Goal: Information Seeking & Learning: Learn about a topic

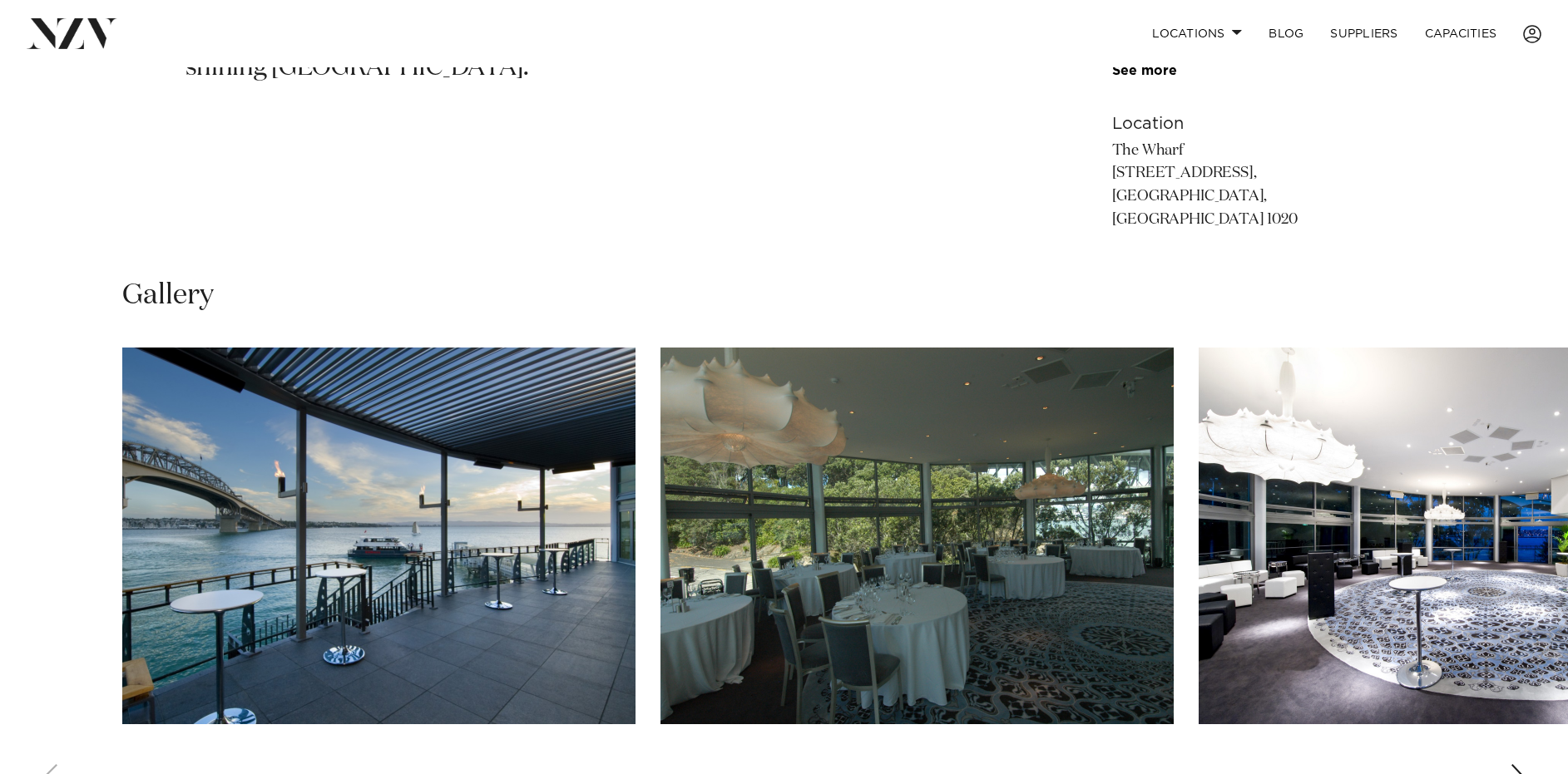
scroll to position [1231, 0]
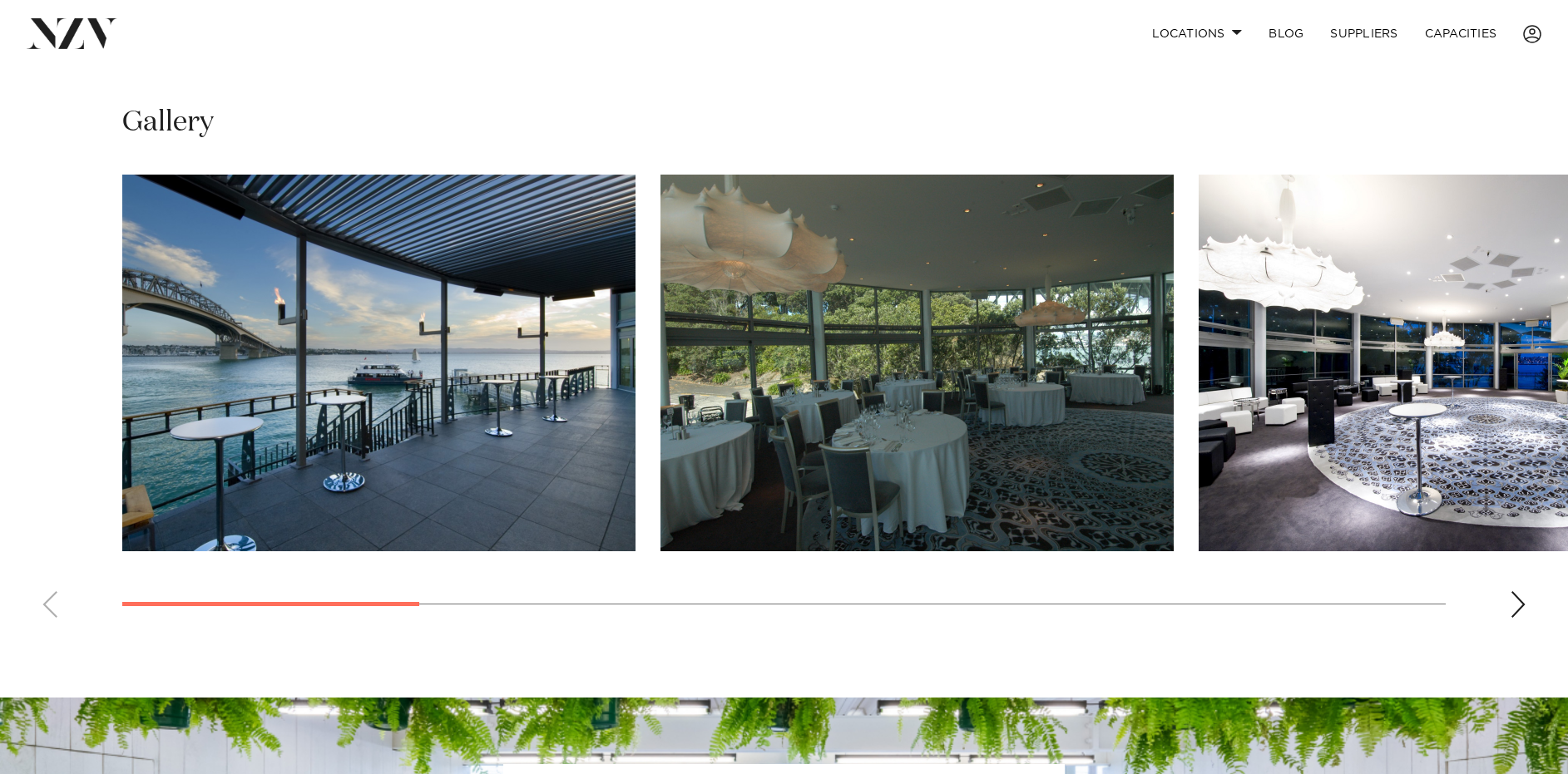
click at [1558, 325] on img "3 / 11" at bounding box center [1454, 363] width 513 height 377
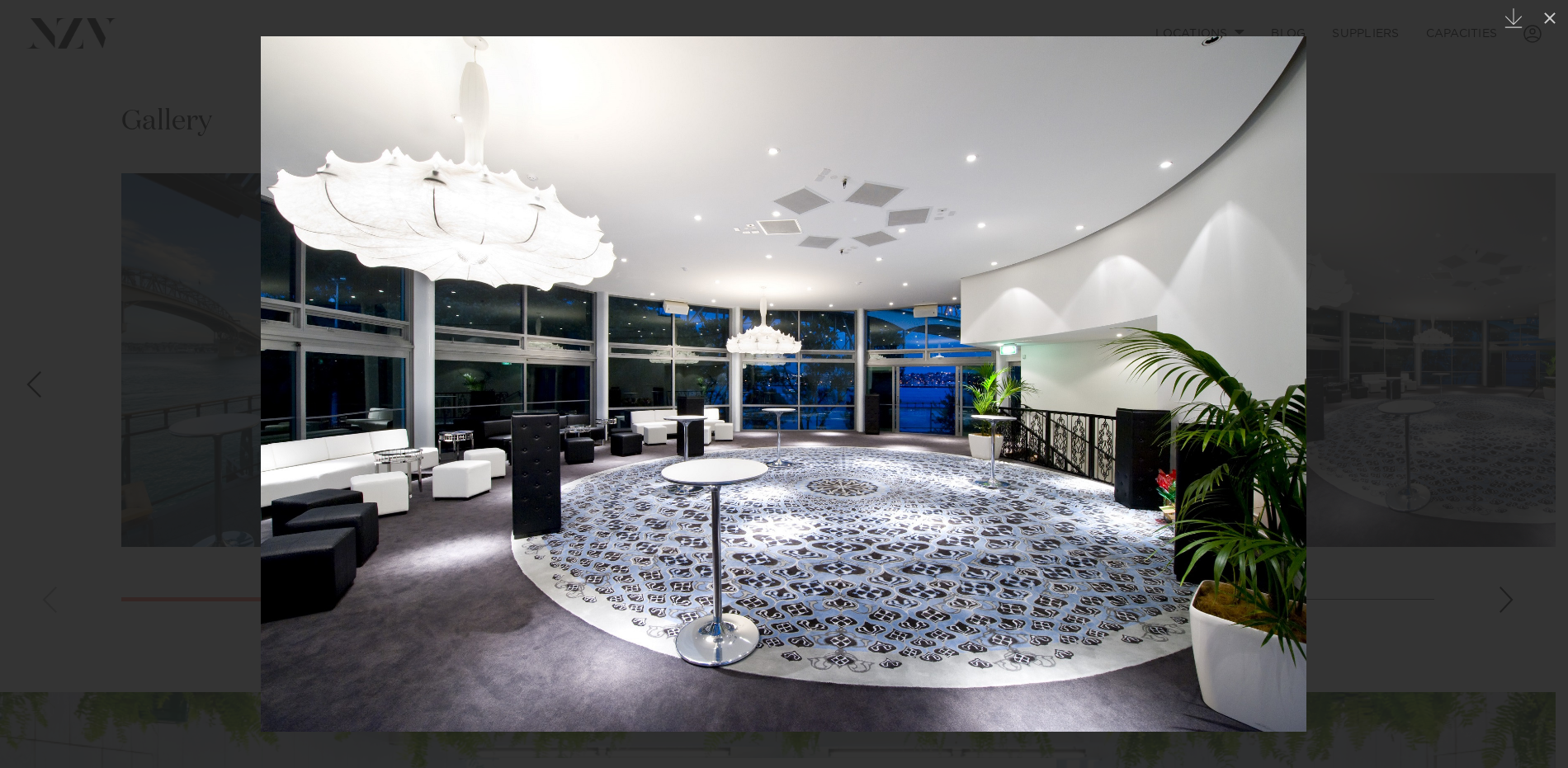
click at [1429, 387] on div at bounding box center [784, 384] width 1568 height 768
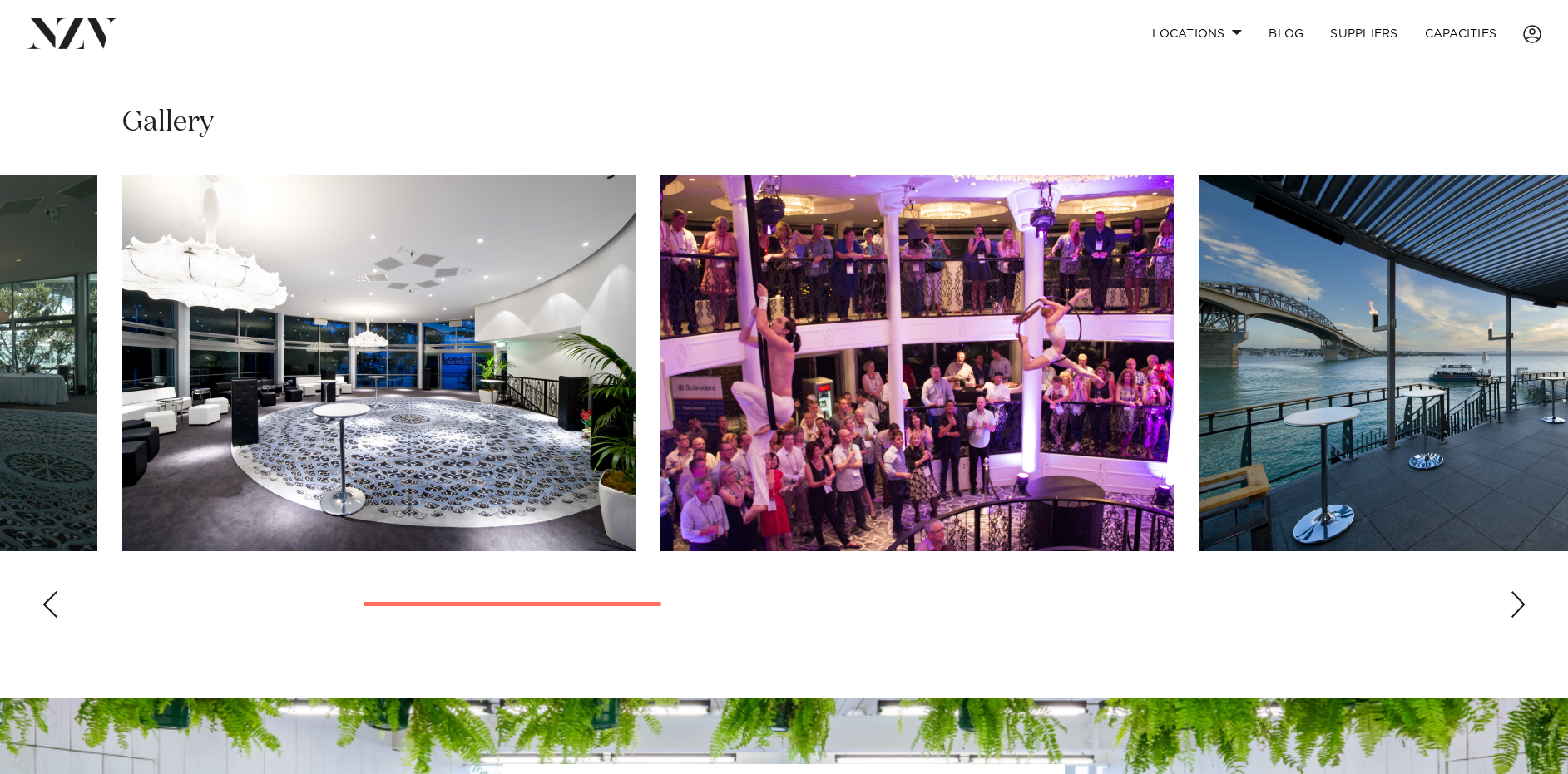
click at [1514, 591] on div "Next slide" at bounding box center [1518, 604] width 16 height 27
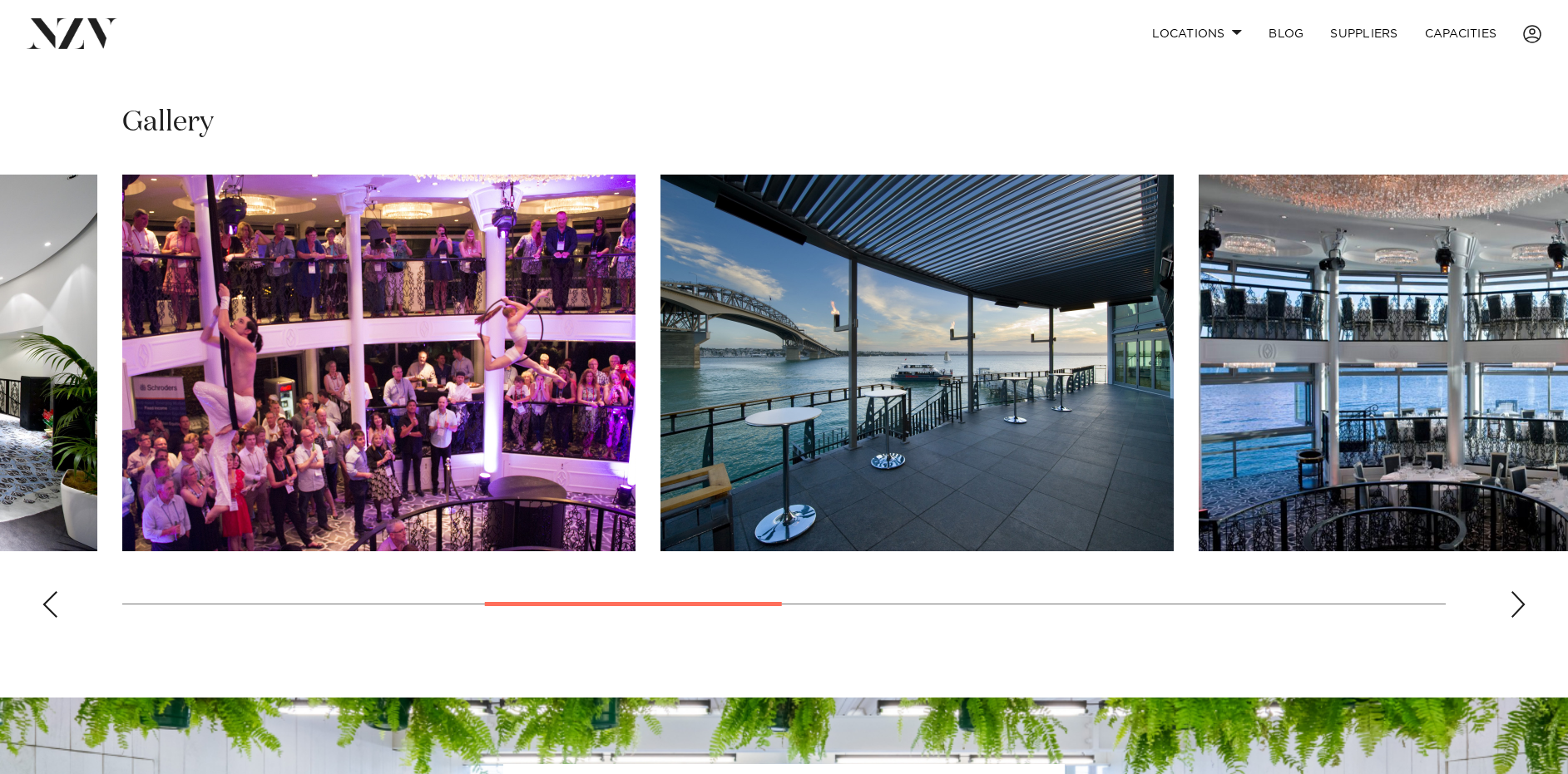
click at [1514, 591] on div "Next slide" at bounding box center [1518, 604] width 16 height 27
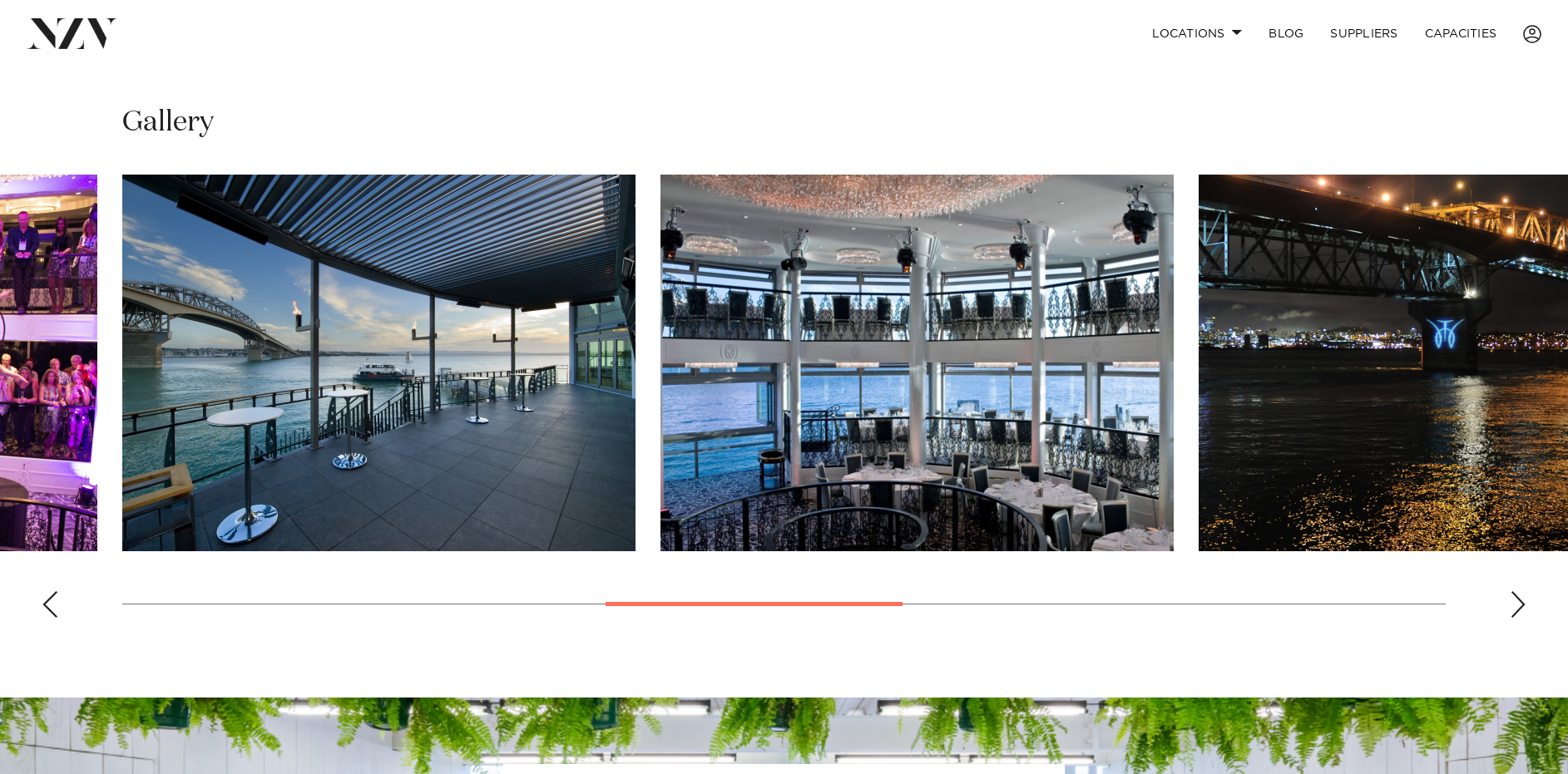
click at [1515, 591] on div "Next slide" at bounding box center [1518, 604] width 16 height 27
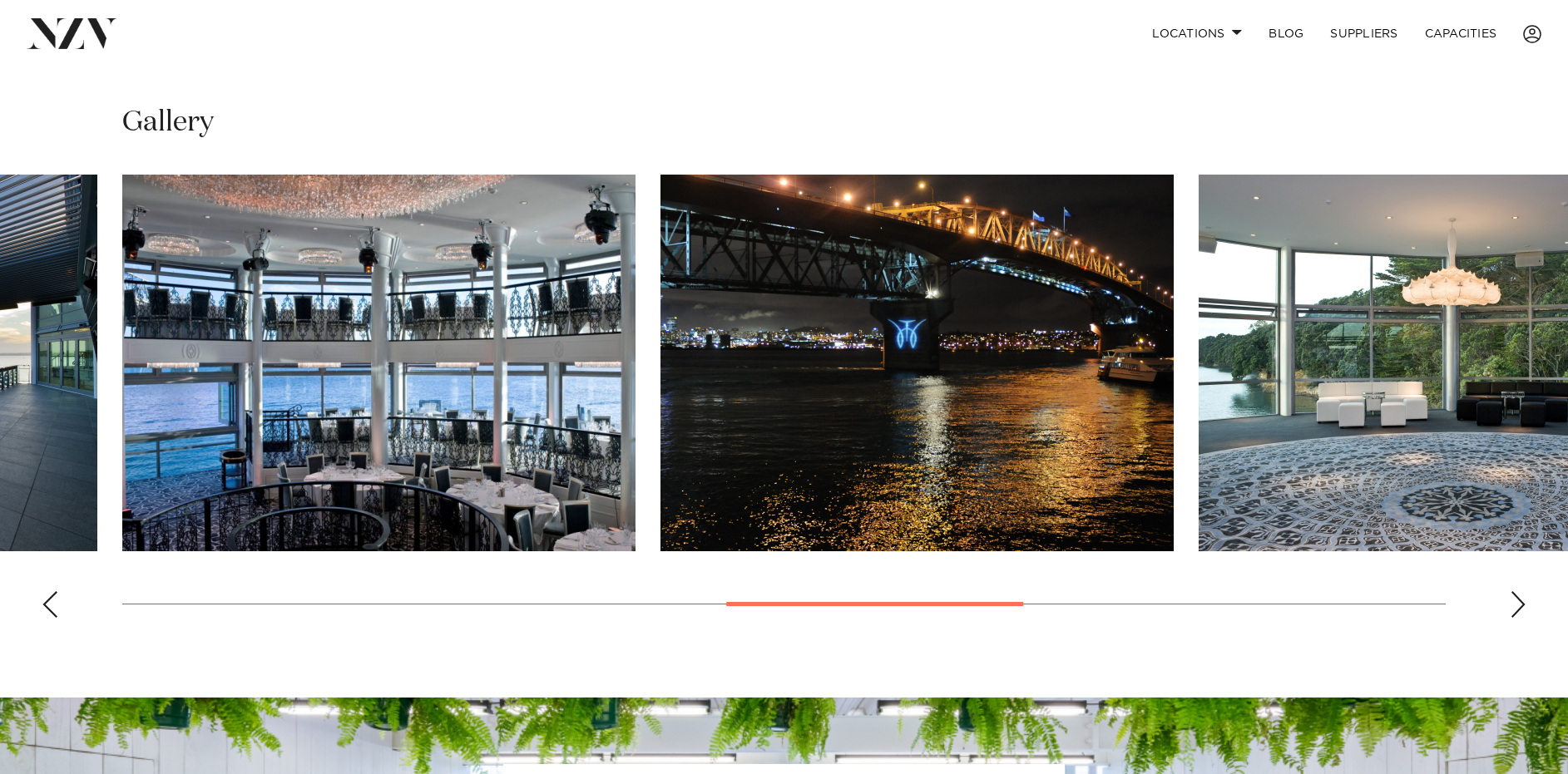
click at [1515, 591] on div "Next slide" at bounding box center [1518, 604] width 16 height 27
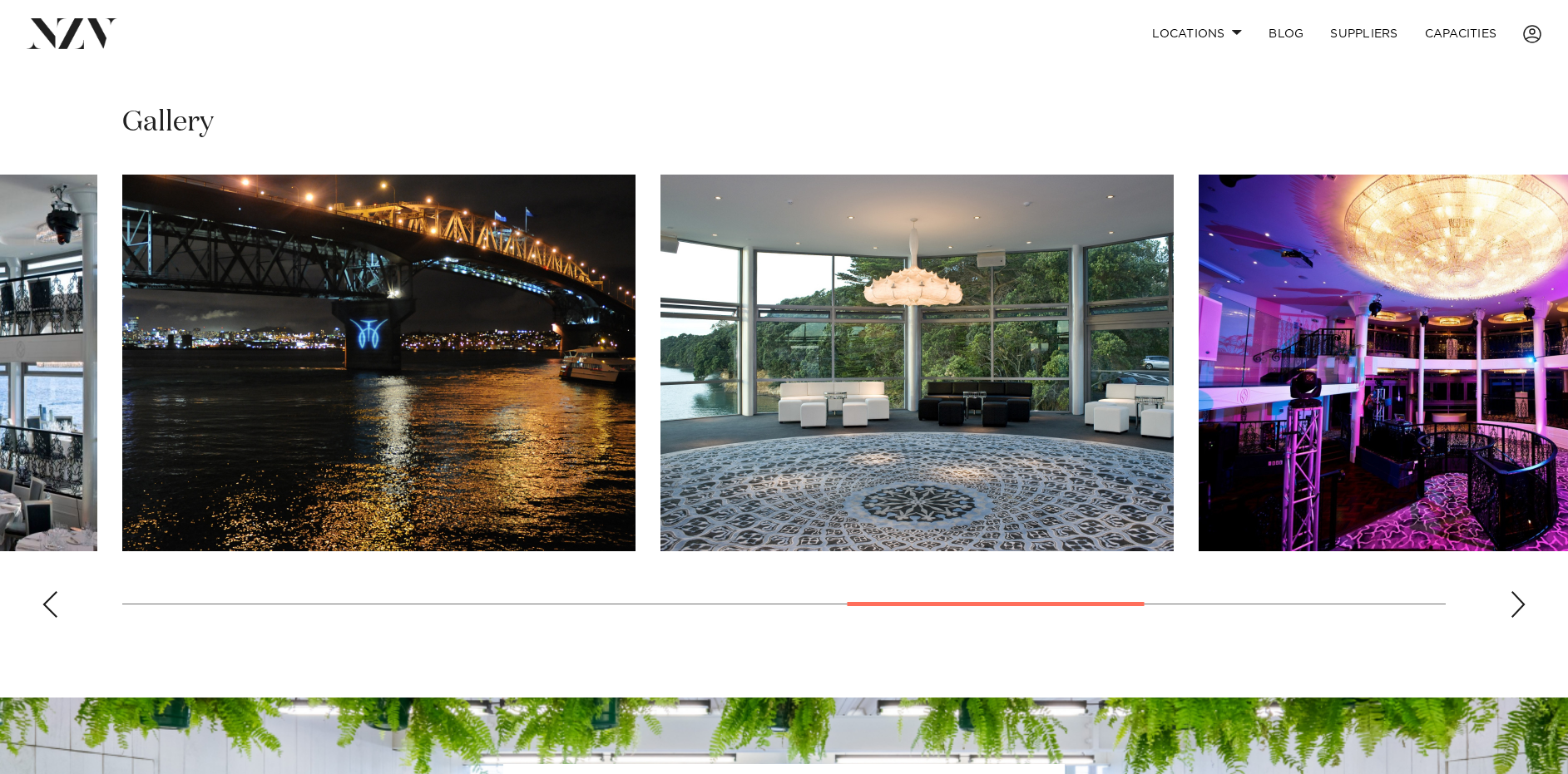
click at [1515, 591] on div "Next slide" at bounding box center [1518, 604] width 16 height 27
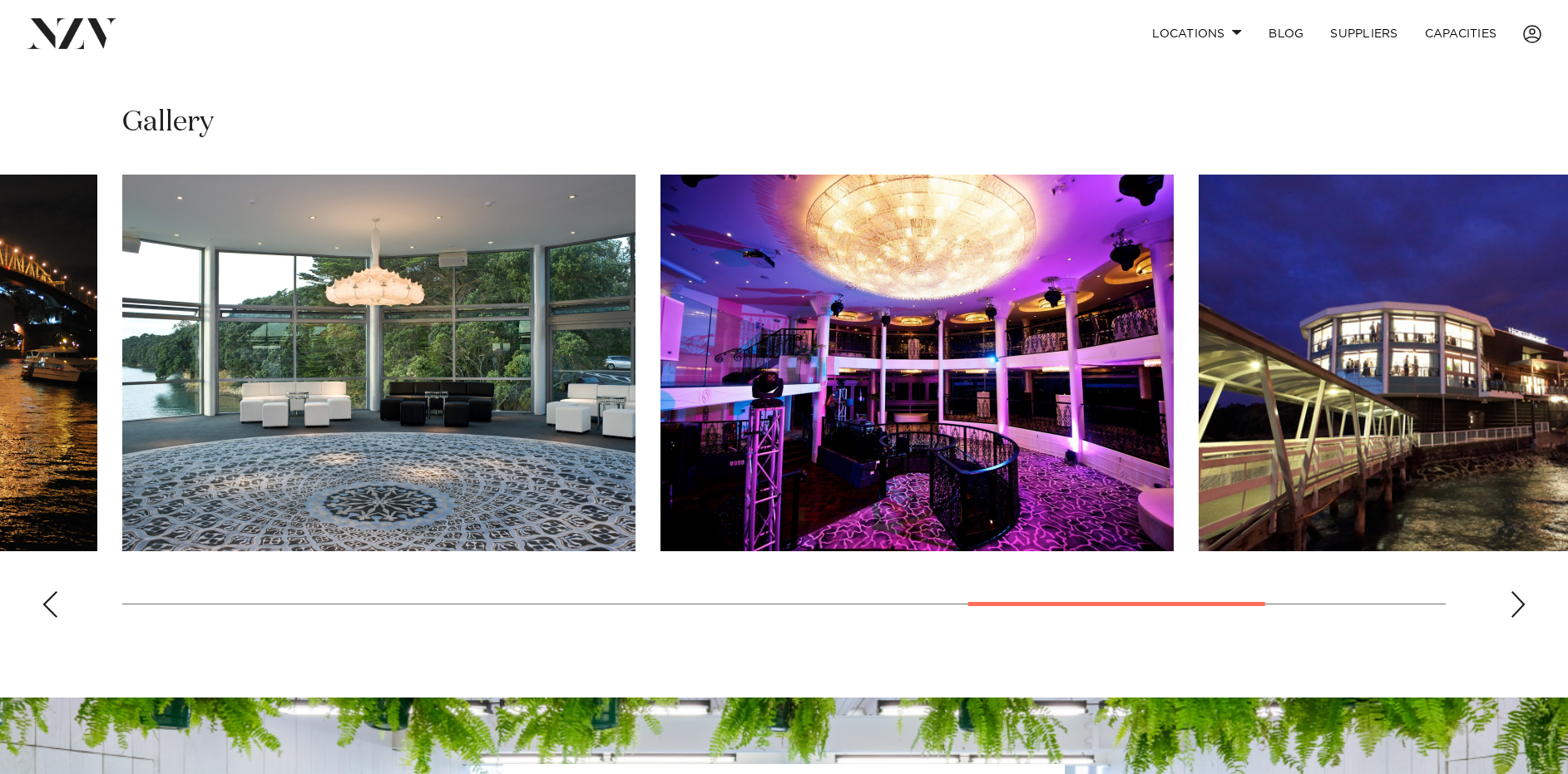
click at [1515, 591] on div "Next slide" at bounding box center [1518, 604] width 16 height 27
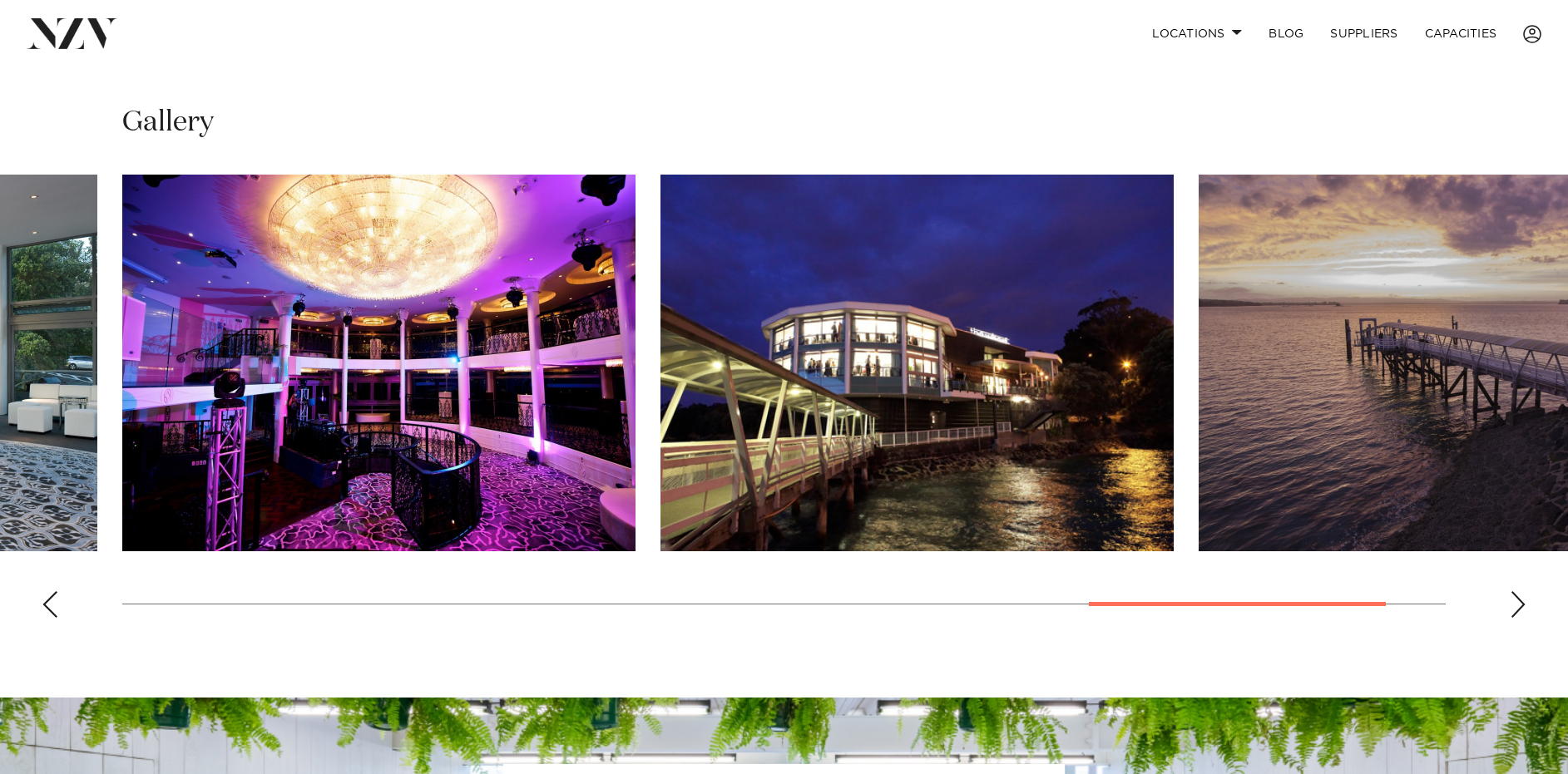
click at [1515, 591] on div "Next slide" at bounding box center [1518, 604] width 16 height 27
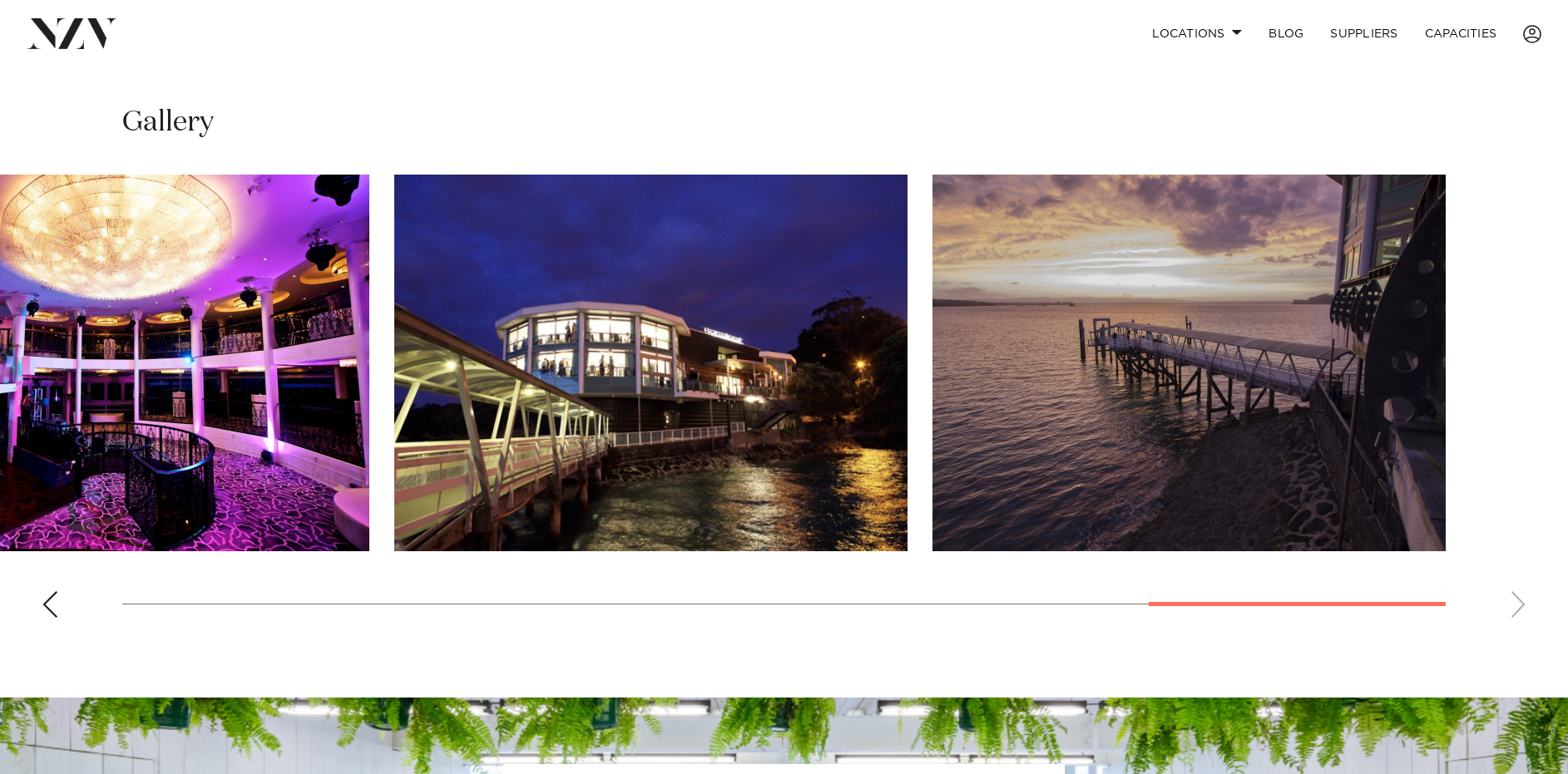
click at [1515, 580] on swiper-container at bounding box center [784, 403] width 1568 height 456
click at [46, 591] on div "Previous slide" at bounding box center [49, 604] width 16 height 27
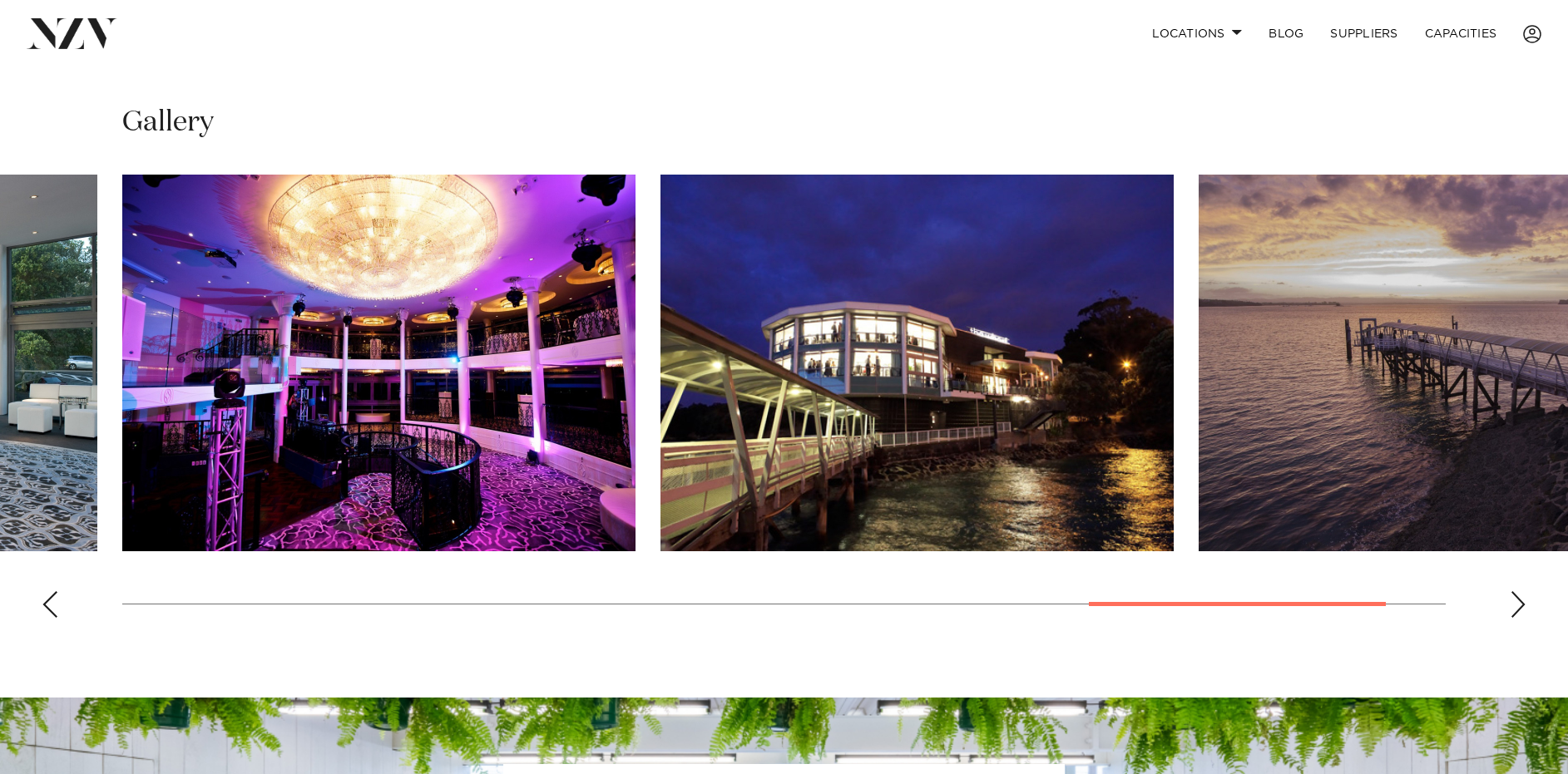
click at [48, 591] on div "Previous slide" at bounding box center [49, 604] width 16 height 27
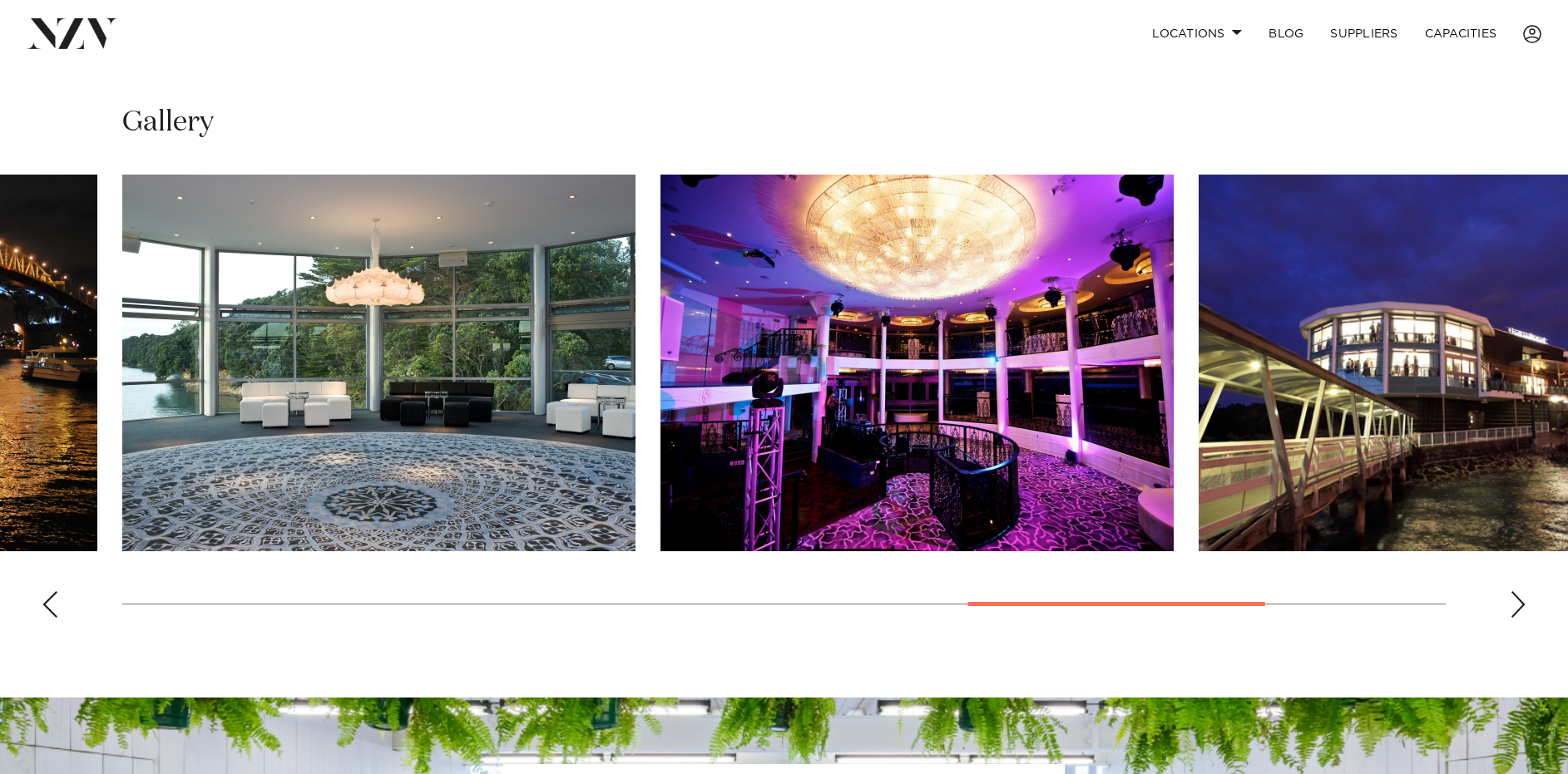
click at [48, 591] on div "Previous slide" at bounding box center [49, 604] width 16 height 27
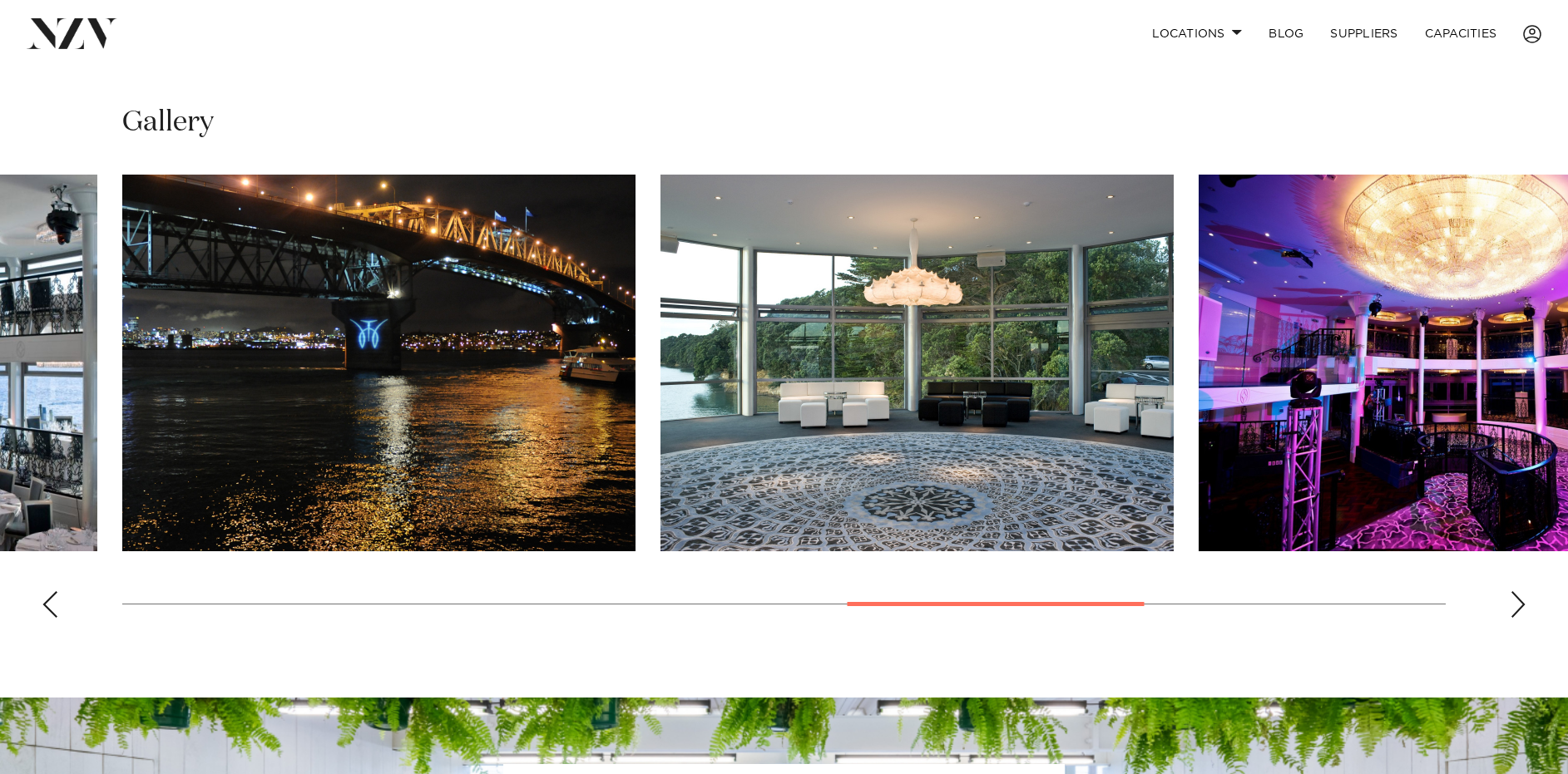
click at [48, 591] on div "Previous slide" at bounding box center [49, 604] width 16 height 27
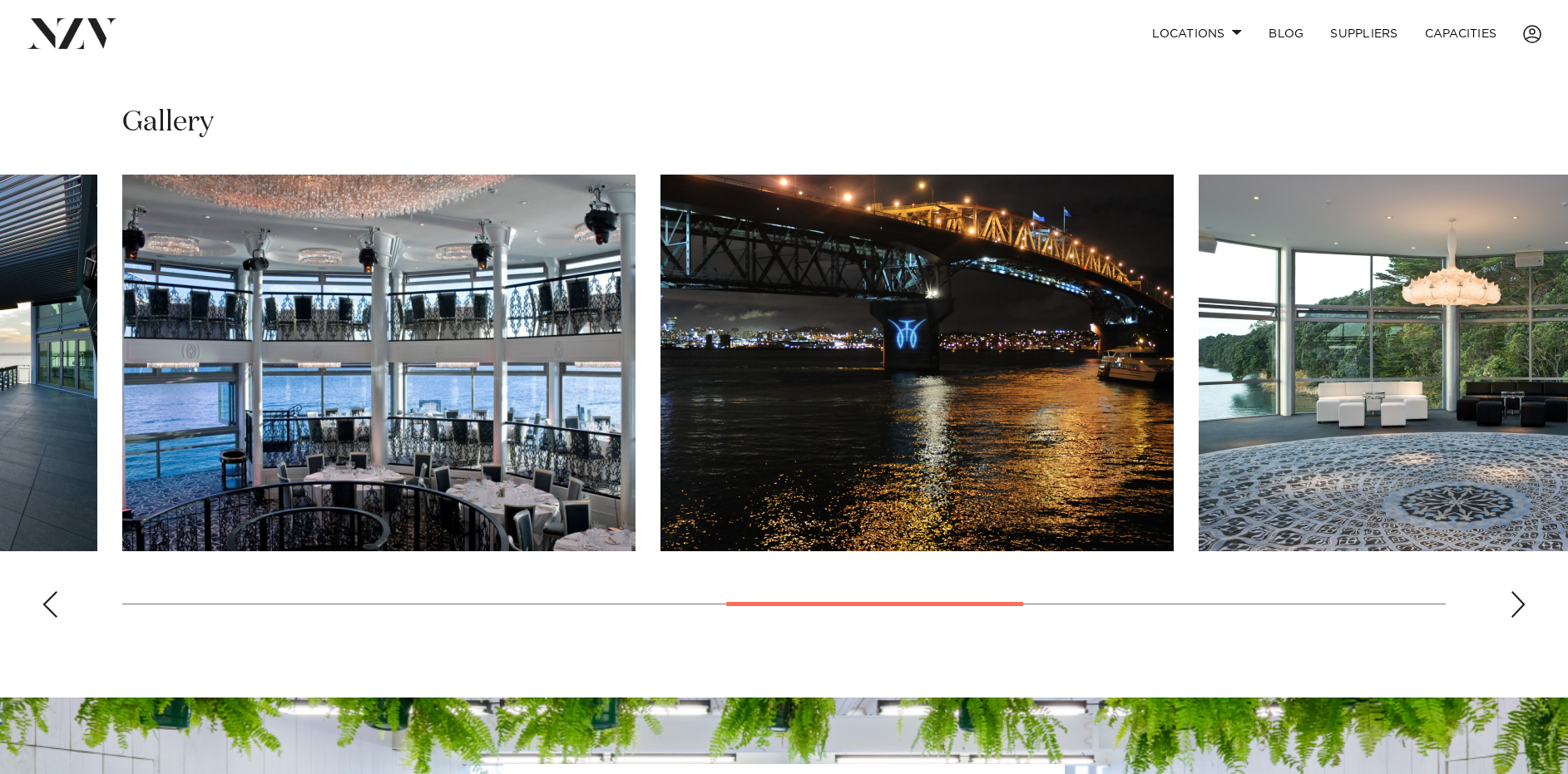
click at [48, 591] on div "Previous slide" at bounding box center [49, 604] width 16 height 27
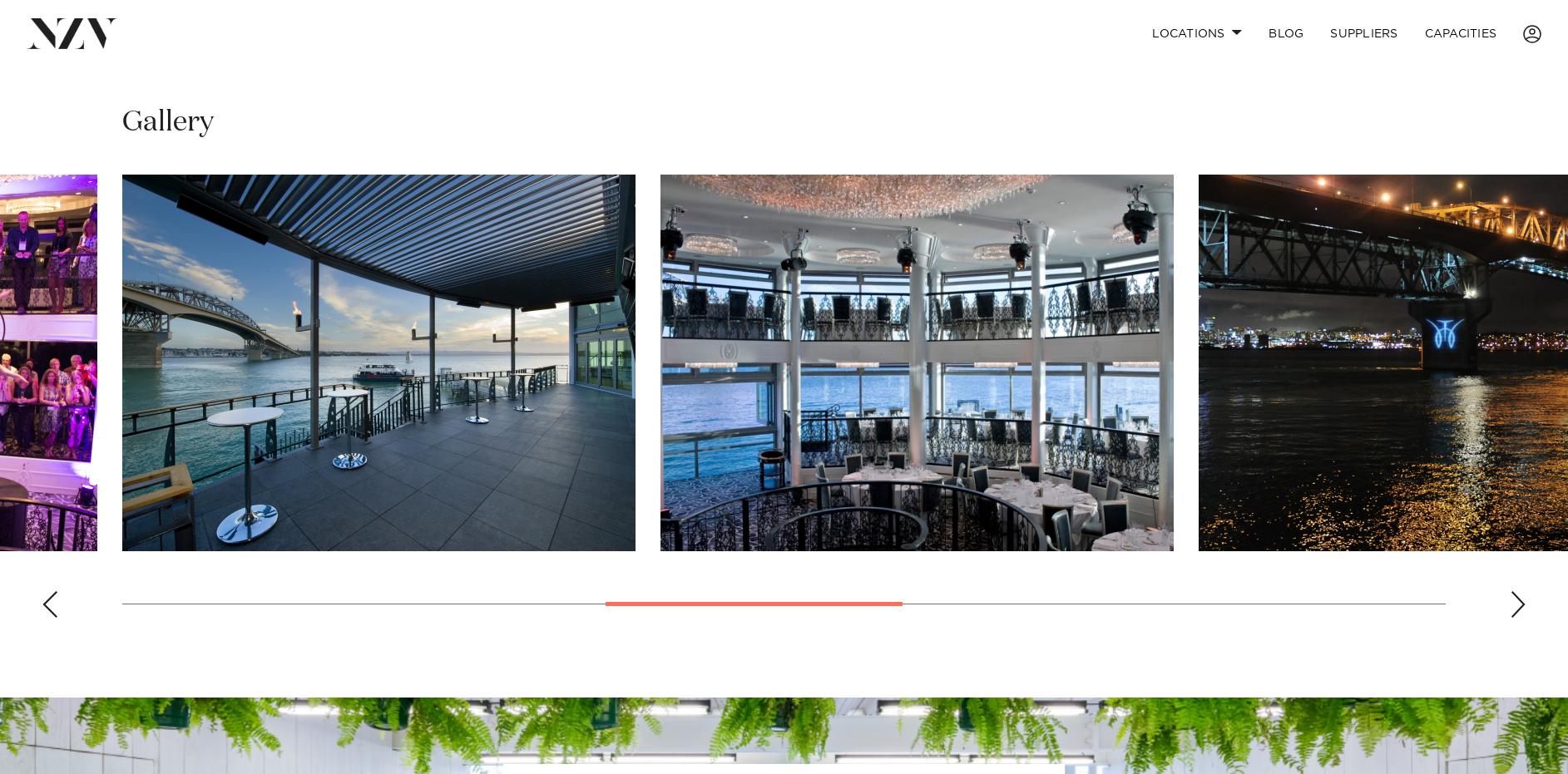
click at [48, 591] on div "Previous slide" at bounding box center [49, 604] width 16 height 27
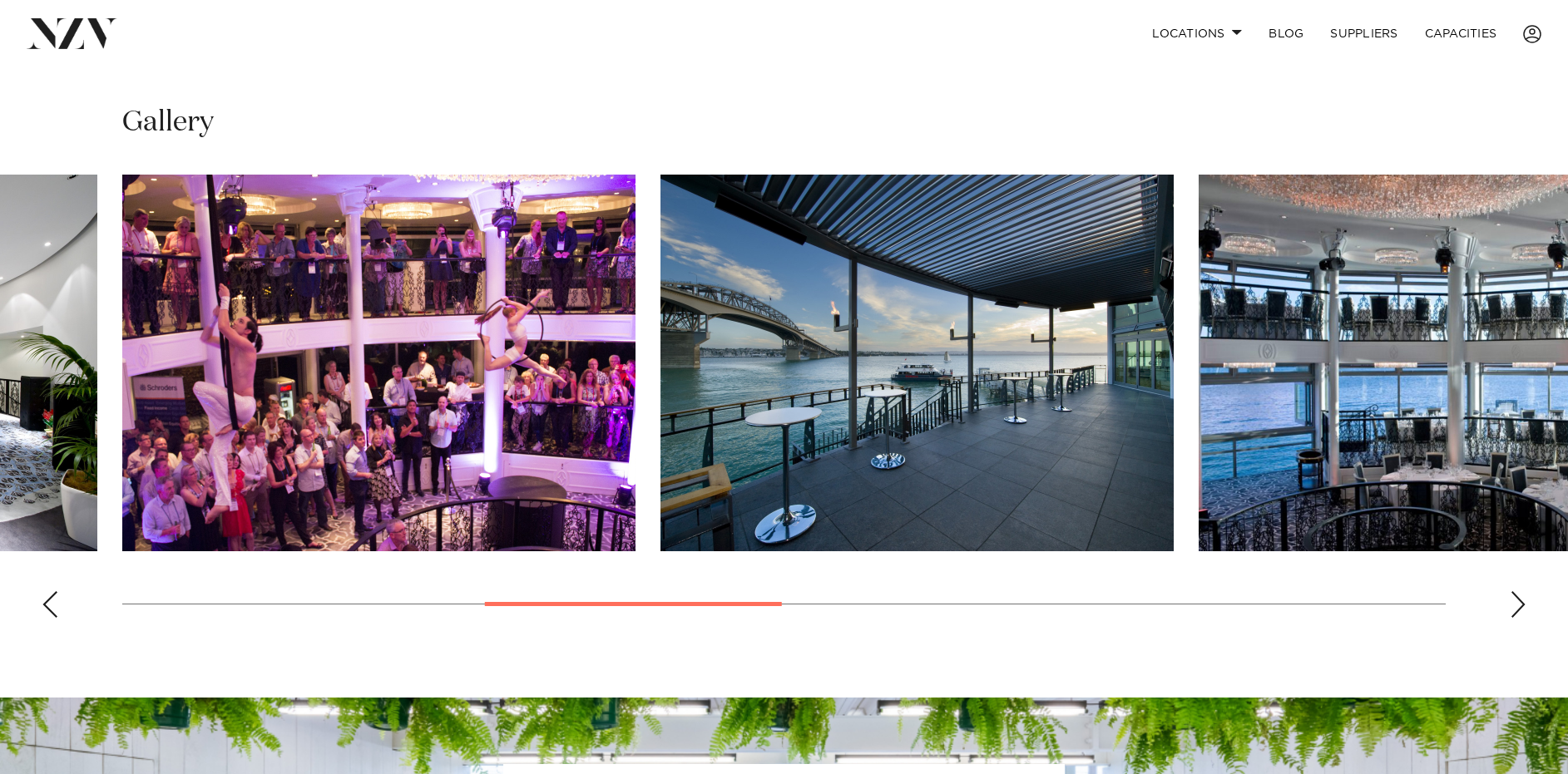
click at [48, 591] on div "Previous slide" at bounding box center [49, 604] width 16 height 27
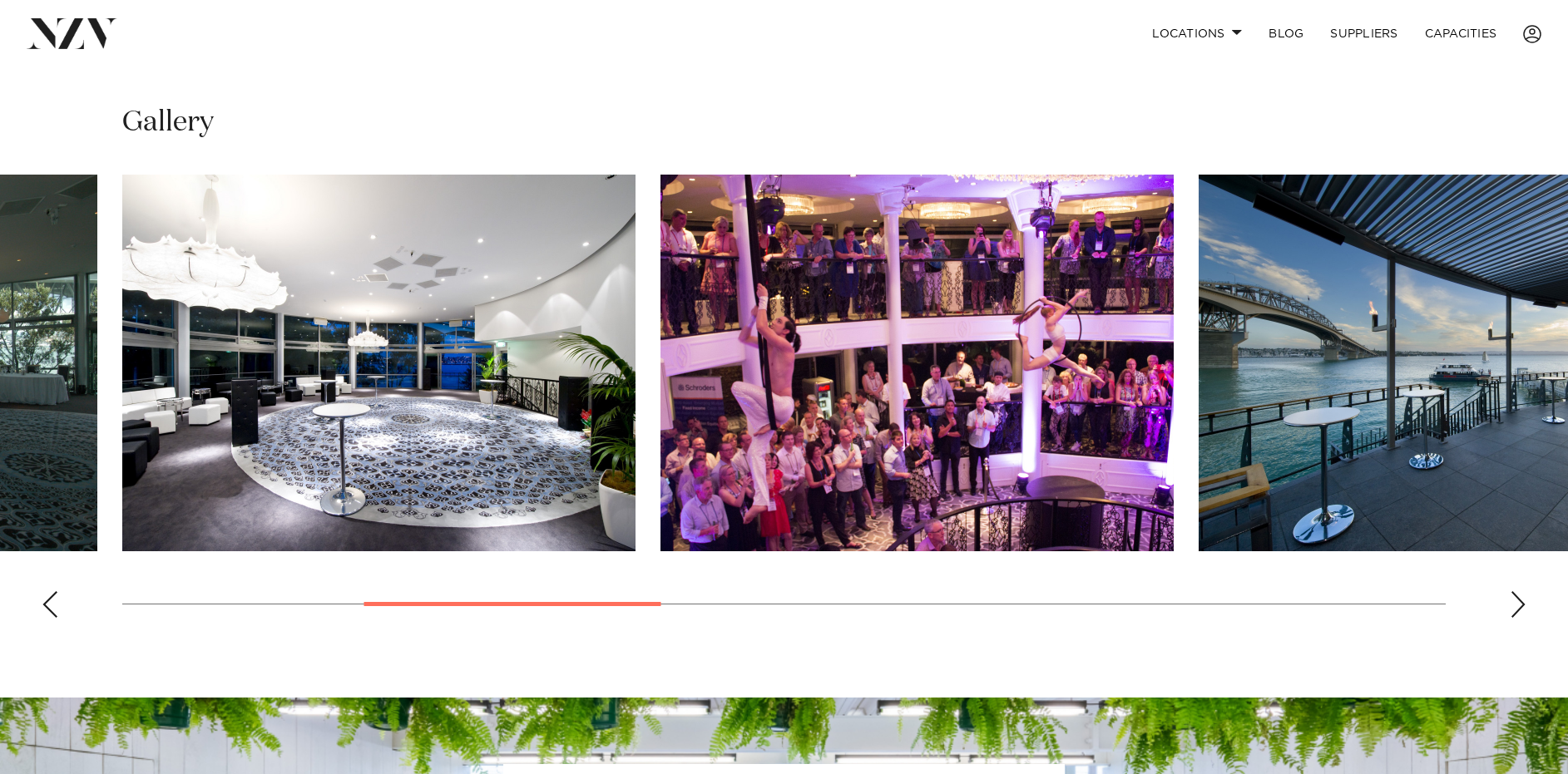
click at [48, 591] on div "Previous slide" at bounding box center [49, 604] width 16 height 27
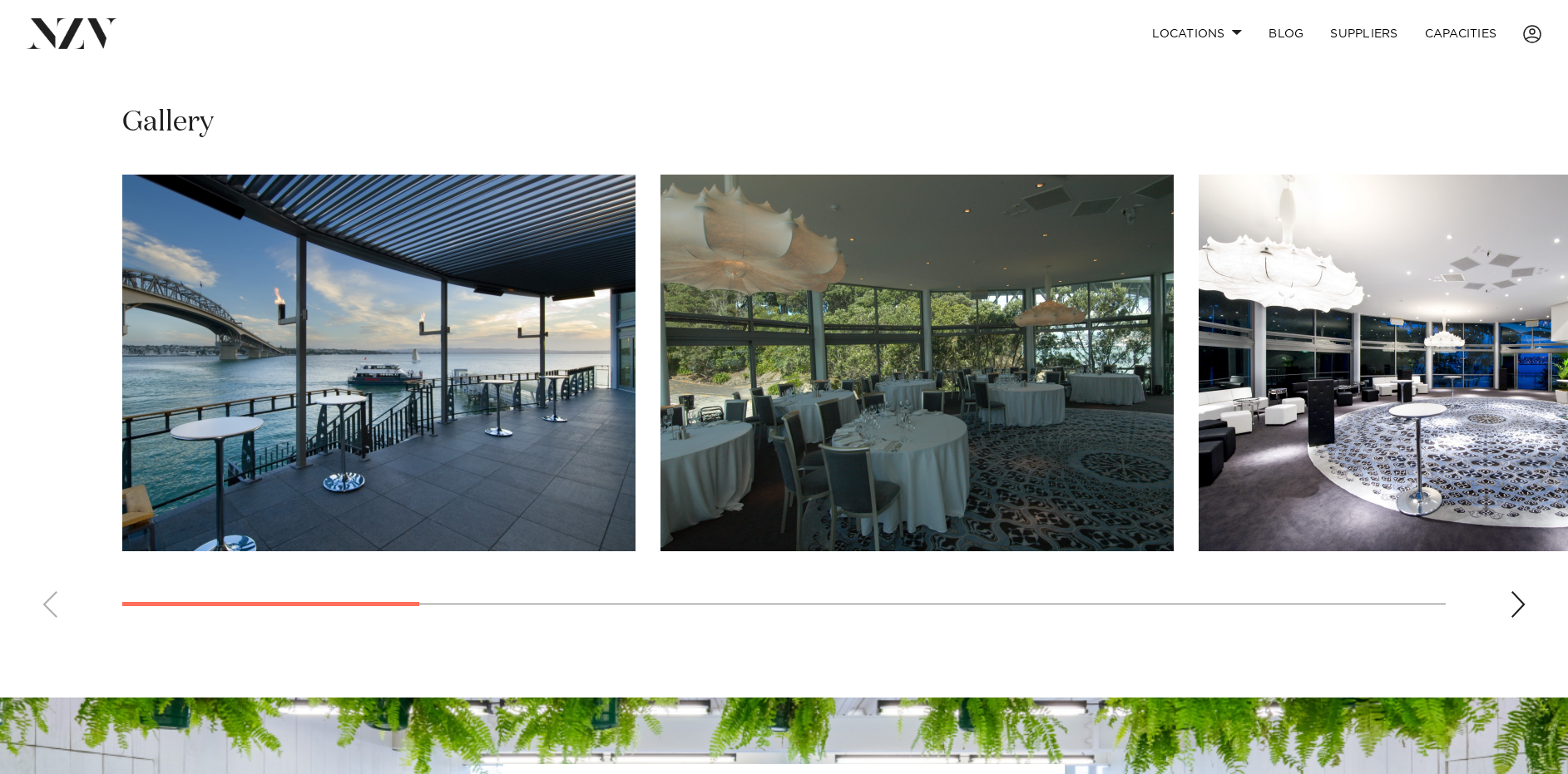
click at [48, 573] on swiper-container at bounding box center [784, 403] width 1568 height 456
